Goal: Task Accomplishment & Management: Use online tool/utility

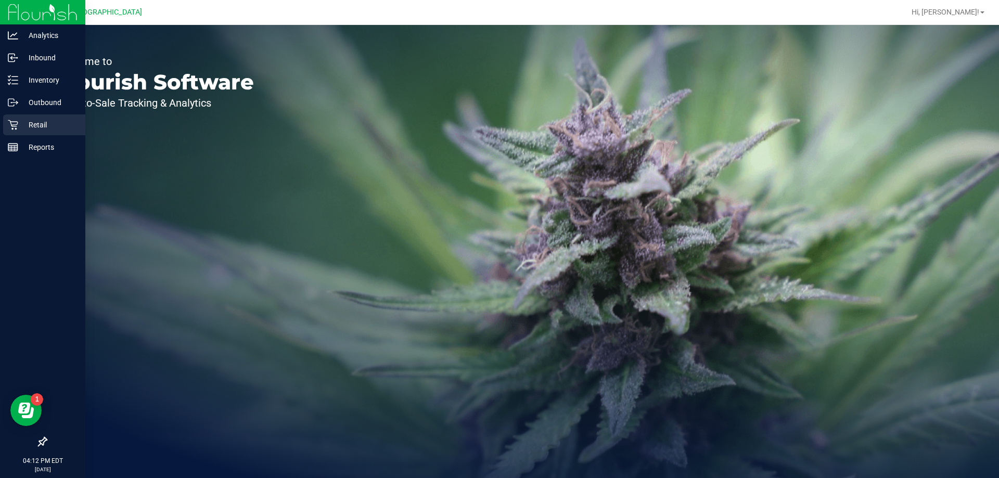
click at [15, 125] on icon at bounding box center [13, 125] width 10 height 10
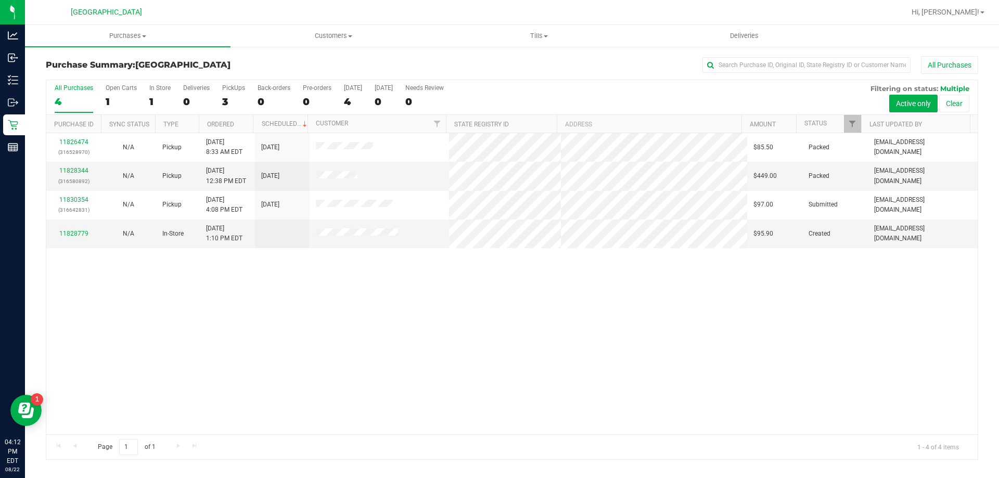
click at [320, 338] on div "11826474 (316528970) N/A Pickup [DATE] 8:33 AM EDT 8/22/2025 $85.50 Packed [EMA…" at bounding box center [511, 283] width 931 height 301
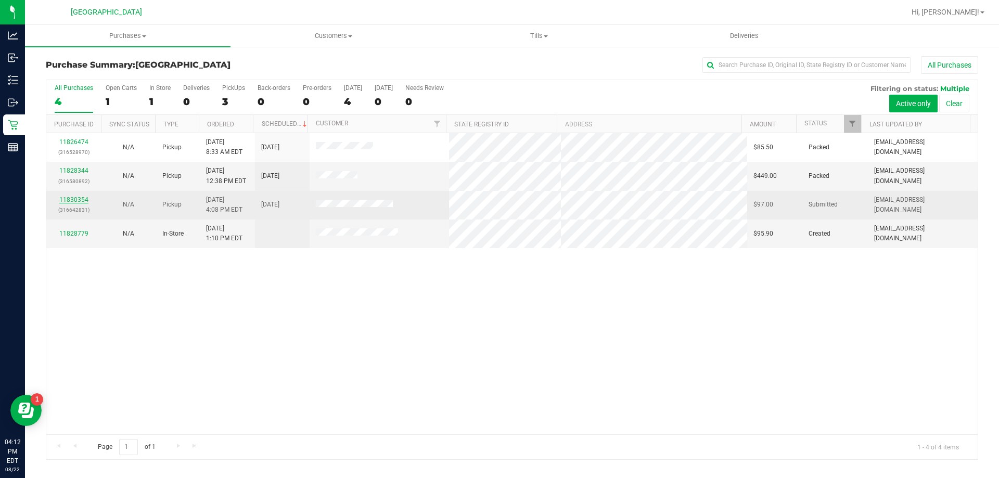
click at [78, 198] on link "11830354" at bounding box center [73, 199] width 29 height 7
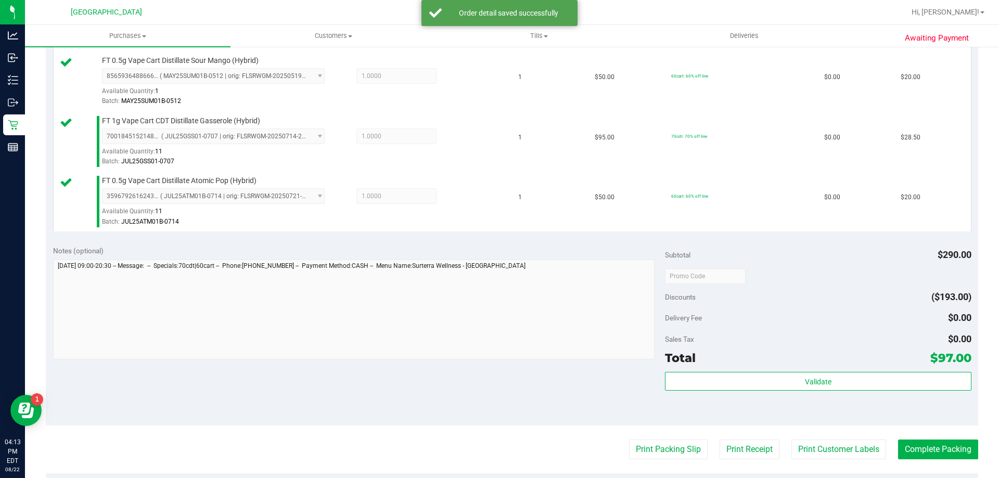
scroll to position [368, 0]
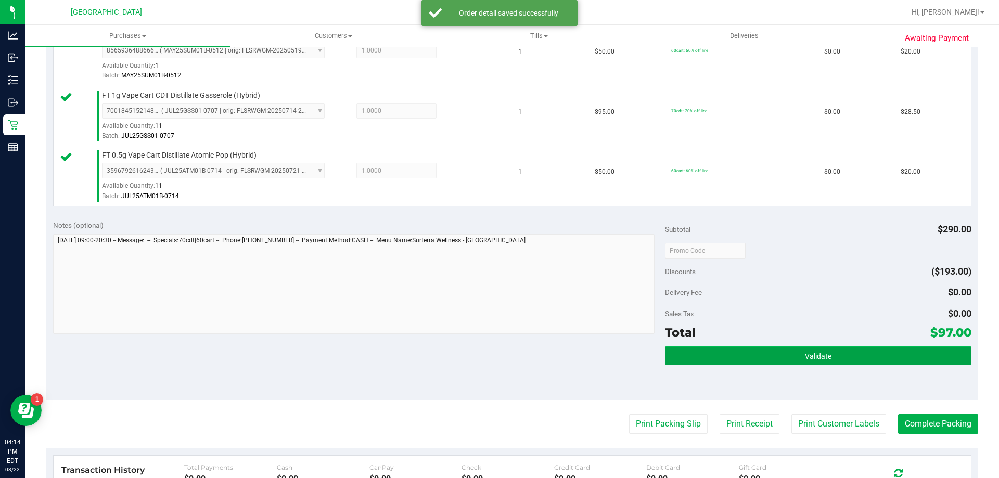
click at [766, 346] on button "Validate" at bounding box center [818, 355] width 306 height 19
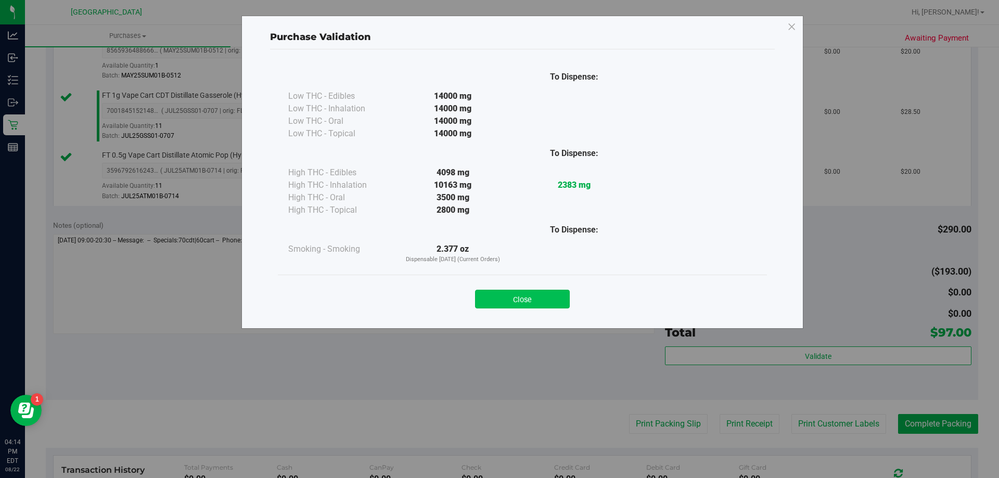
click at [541, 291] on button "Close" at bounding box center [522, 299] width 95 height 19
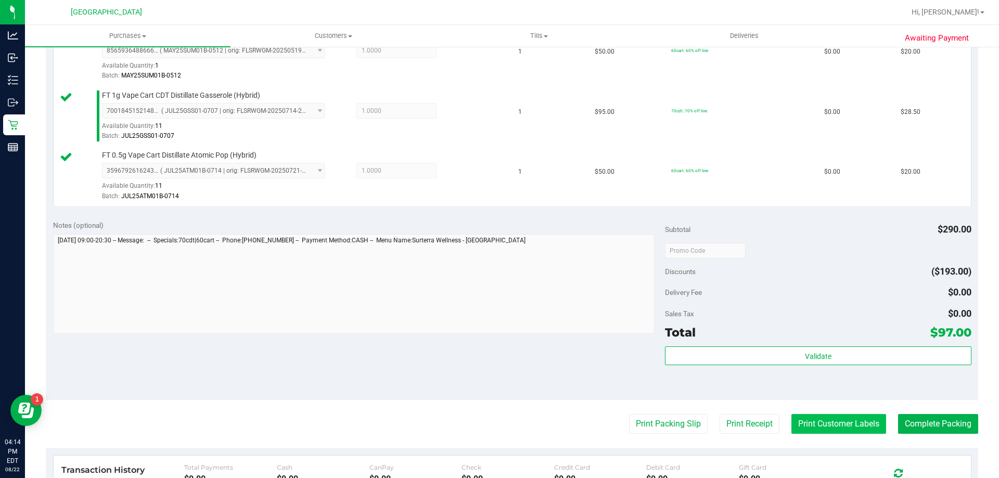
click at [807, 423] on button "Print Customer Labels" at bounding box center [838, 424] width 95 height 20
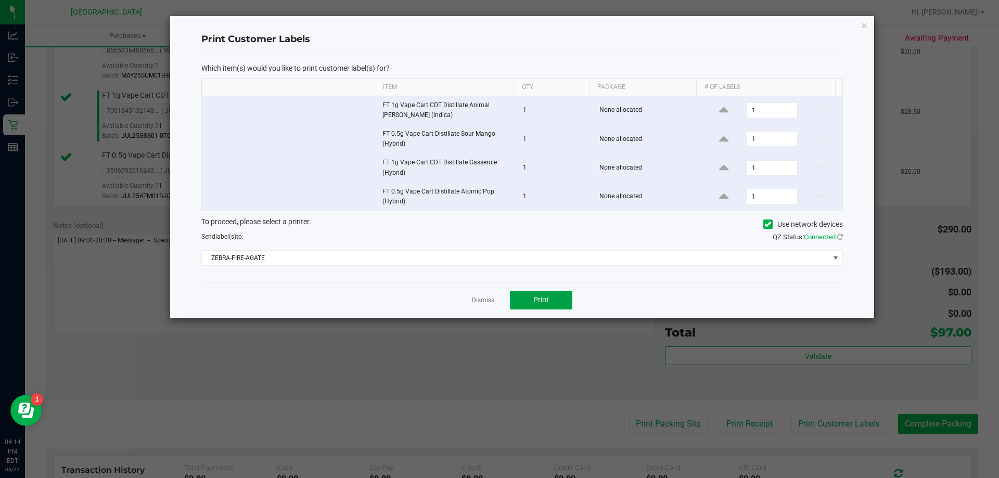
click at [541, 294] on button "Print" at bounding box center [541, 300] width 62 height 19
click at [867, 26] on icon "button" at bounding box center [863, 25] width 7 height 12
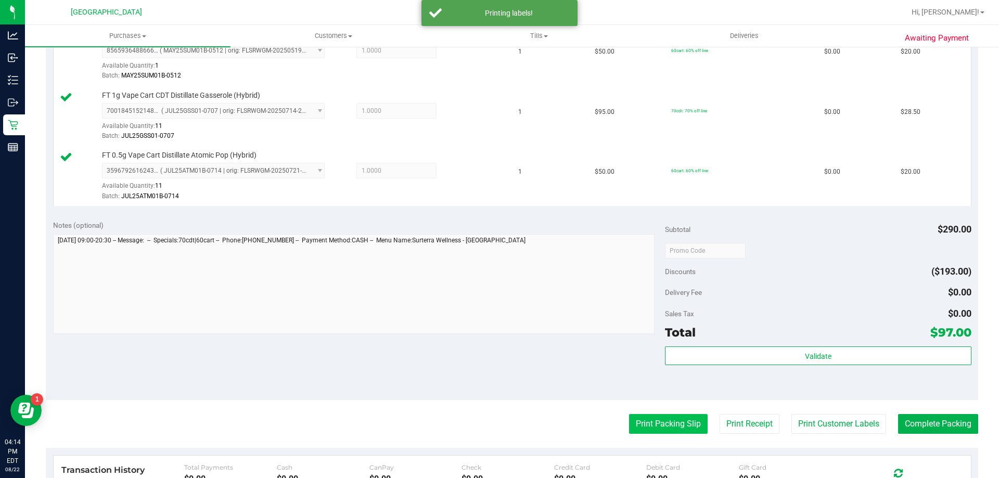
click at [648, 420] on button "Print Packing Slip" at bounding box center [668, 424] width 79 height 20
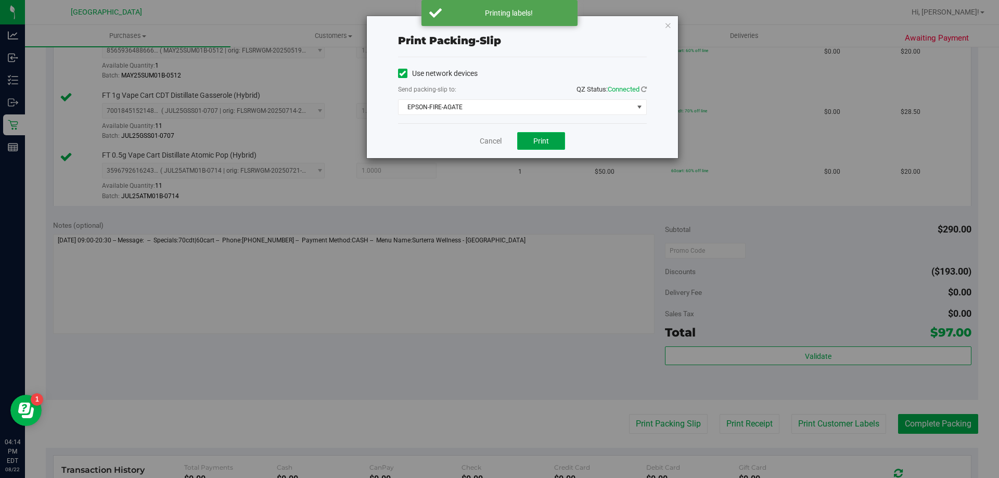
click at [536, 132] on button "Print" at bounding box center [541, 141] width 48 height 18
click at [666, 27] on icon "button" at bounding box center [667, 25] width 7 height 12
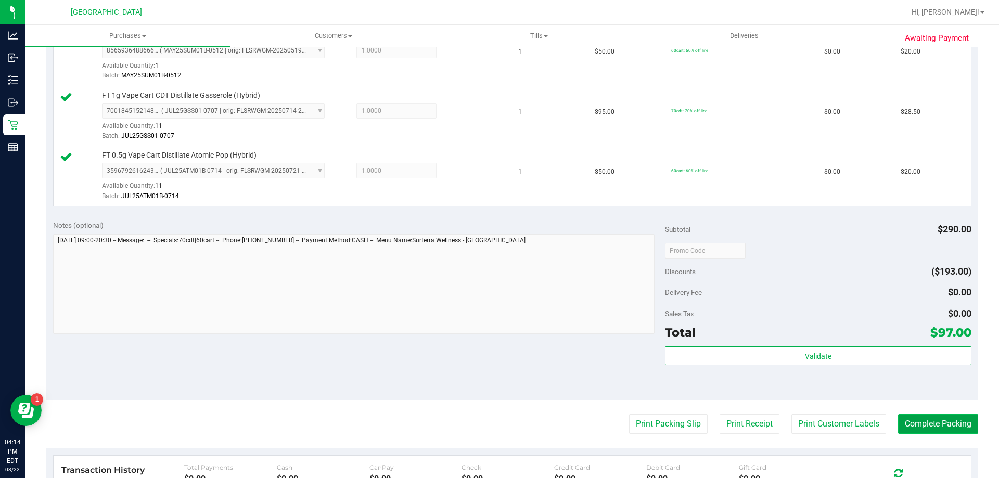
click at [931, 425] on button "Complete Packing" at bounding box center [938, 424] width 80 height 20
